Goal: Task Accomplishment & Management: Manage account settings

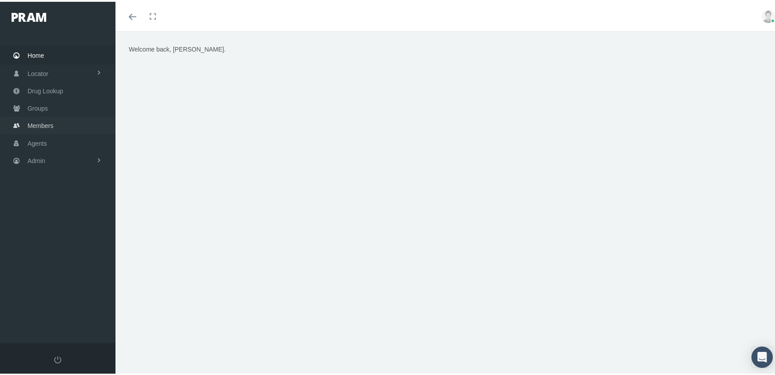
click at [38, 118] on span "Members" at bounding box center [41, 124] width 26 height 17
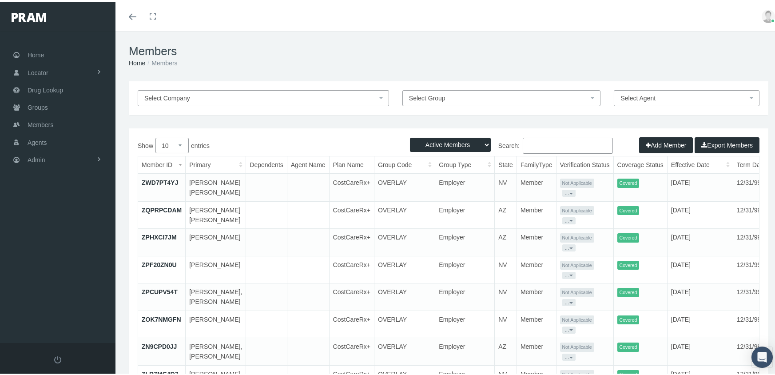
click at [539, 142] on input "Search:" at bounding box center [568, 144] width 90 height 16
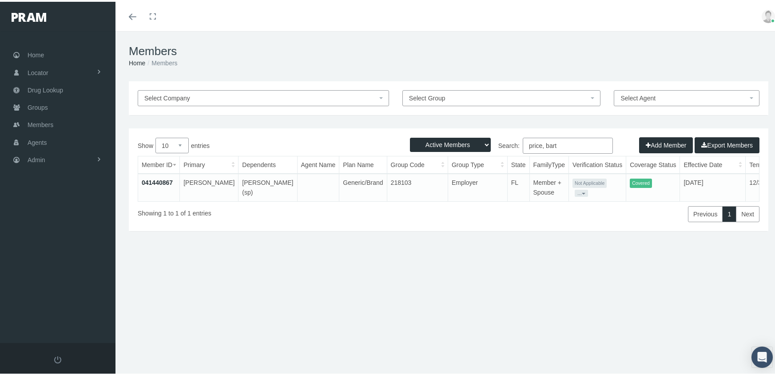
type input "price, bart"
click at [151, 179] on td "041440867" at bounding box center [159, 186] width 42 height 28
click at [150, 179] on link "041440867" at bounding box center [157, 180] width 31 height 7
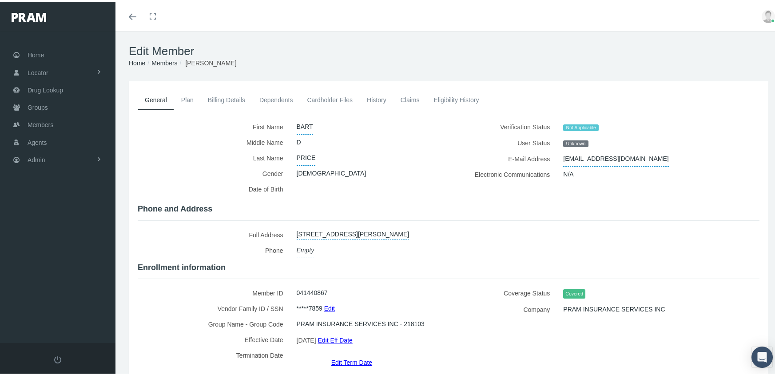
click at [267, 96] on link "Dependents" at bounding box center [276, 98] width 48 height 20
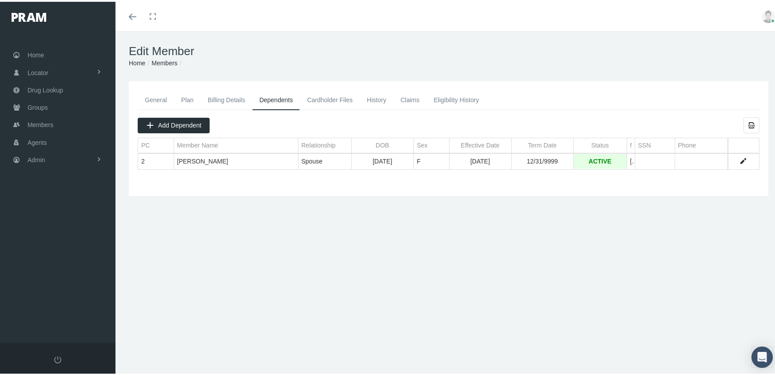
click at [739, 156] on link "Data grid" at bounding box center [743, 160] width 8 height 8
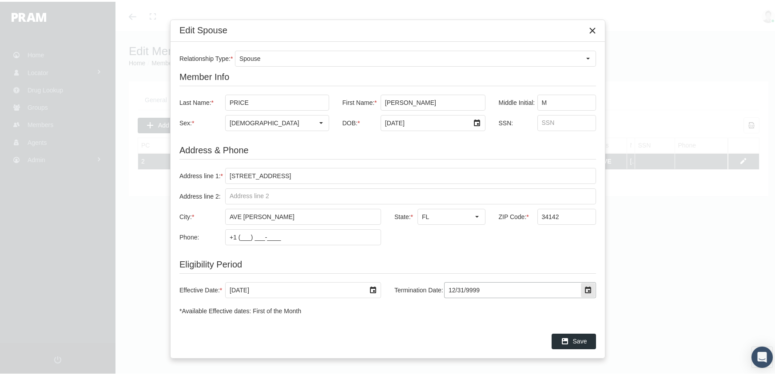
drag, startPoint x: 494, startPoint y: 290, endPoint x: 388, endPoint y: 290, distance: 105.7
click at [388, 290] on div "Termination Date: 12/31/9999" at bounding box center [492, 288] width 208 height 16
type input "[DATE]"
click at [582, 334] on div "Save" at bounding box center [574, 339] width 44 height 15
